Goal: Transaction & Acquisition: Obtain resource

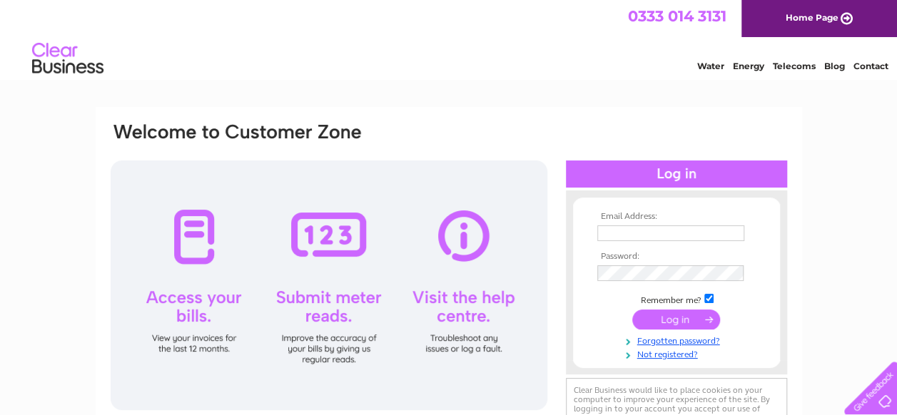
click at [659, 238] on input "text" at bounding box center [670, 233] width 147 height 16
type input "jerryharvey@live.com"
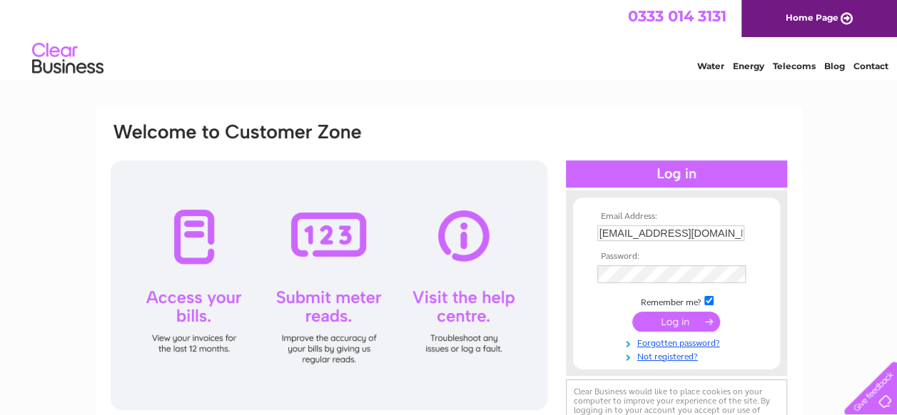
click at [667, 325] on input "submit" at bounding box center [676, 322] width 88 height 20
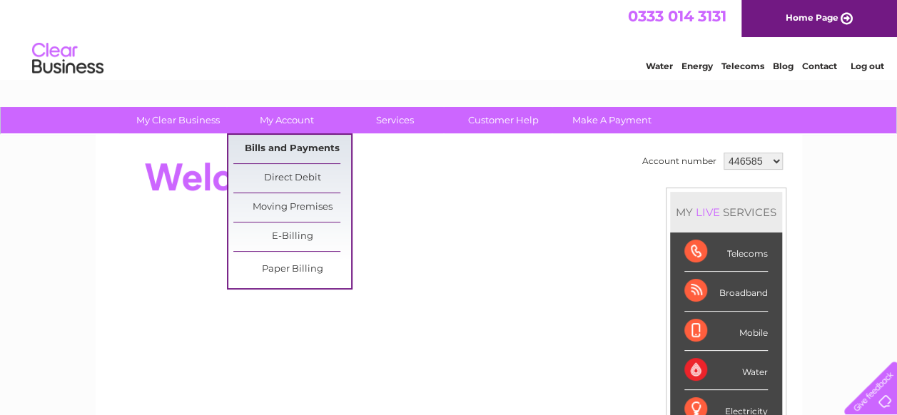
click at [281, 143] on link "Bills and Payments" at bounding box center [292, 149] width 118 height 29
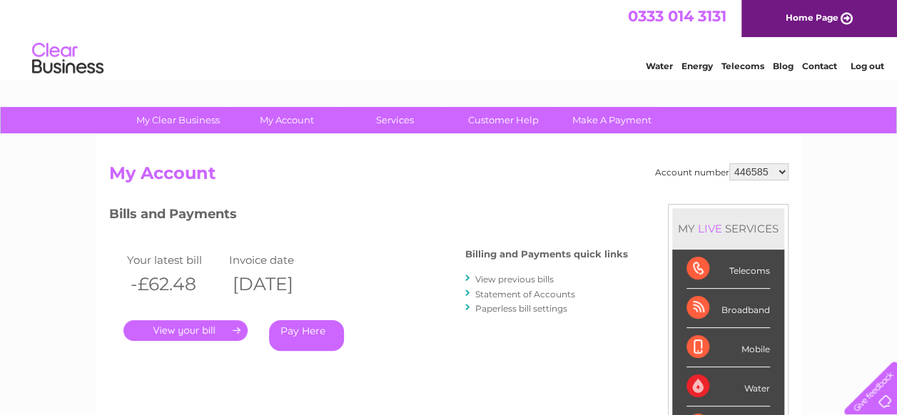
click at [732, 166] on select "446585 446605 2032763" at bounding box center [758, 171] width 59 height 17
select select "446605"
click at [729, 163] on select "446585 446605 2032763" at bounding box center [758, 171] width 59 height 17
click at [206, 329] on link "." at bounding box center [185, 330] width 124 height 21
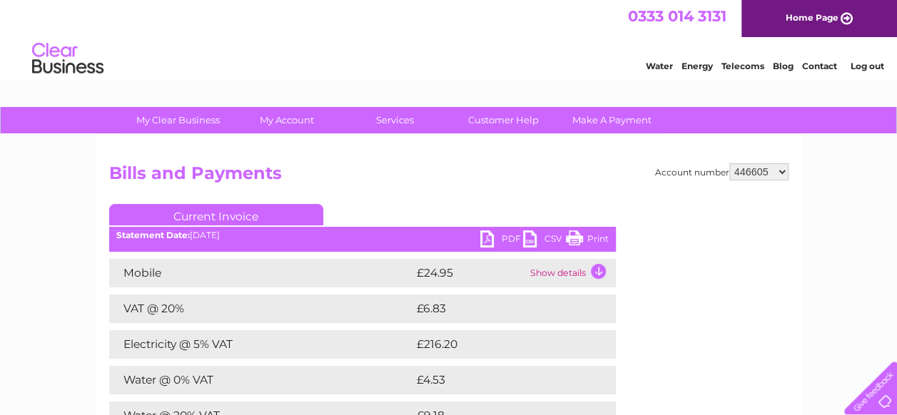
click at [492, 238] on link "PDF" at bounding box center [501, 240] width 43 height 21
click at [769, 171] on select "446585 446605 2032763" at bounding box center [758, 171] width 59 height 17
select select "2032763"
click at [729, 163] on select "446585 446605 2032763" at bounding box center [758, 171] width 59 height 17
click at [439, 176] on h2 "Bills and Payments" at bounding box center [448, 176] width 679 height 27
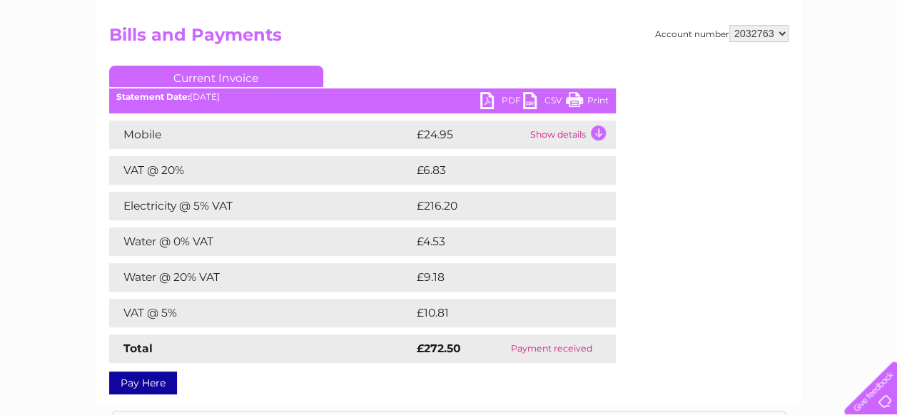
scroll to position [143, 0]
